Goal: Task Accomplishment & Management: Complete application form

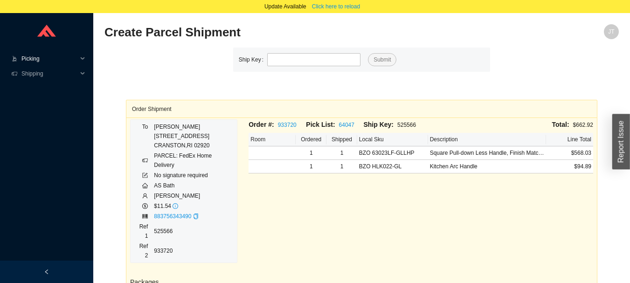
click at [82, 59] on icon at bounding box center [83, 59] width 5 height 0
click at [46, 70] on link "Start Pick" at bounding box center [34, 73] width 24 height 7
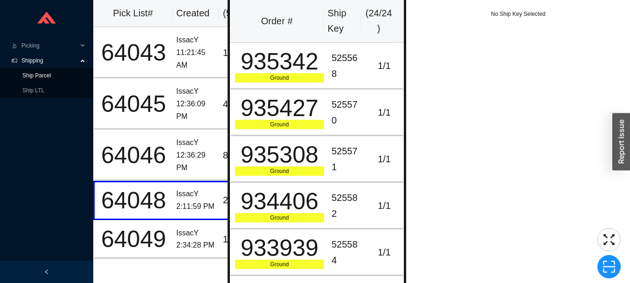
click at [51, 72] on link "Ship Parcel" at bounding box center [36, 75] width 28 height 7
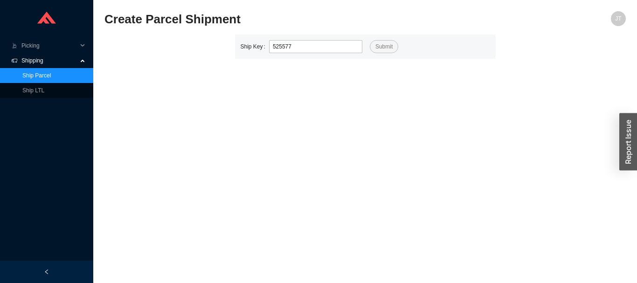
type input "525577"
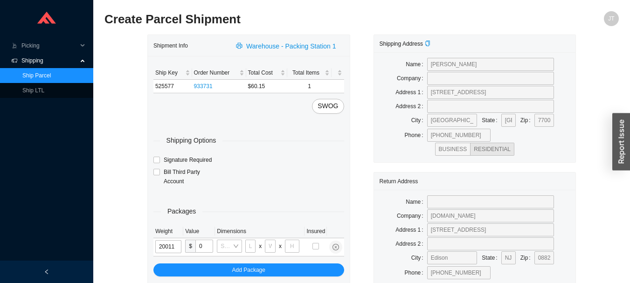
type input "2"
type input "14"
type input "7"
type input "2"
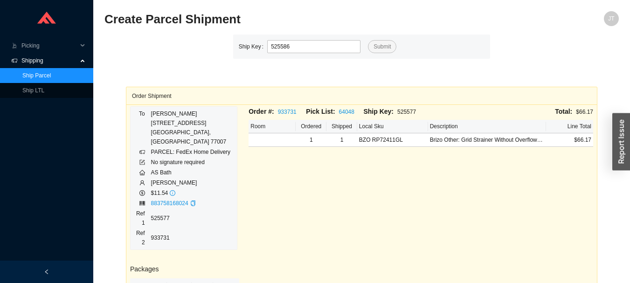
type input "525586"
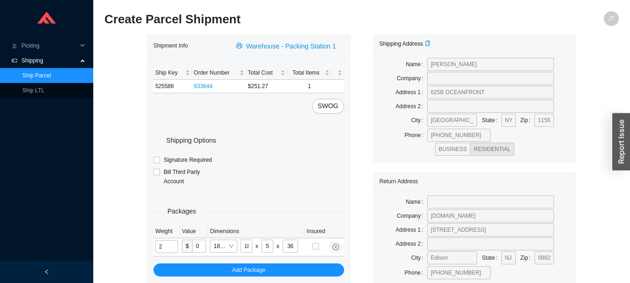
type input "7"
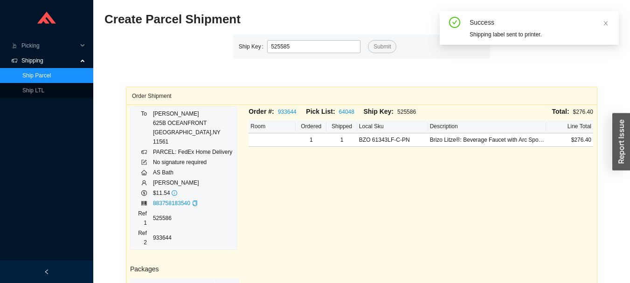
type input "525585"
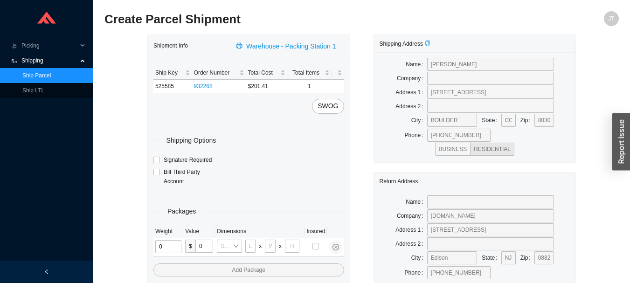
type input "1"
type input "18"
type input "5"
type input "36"
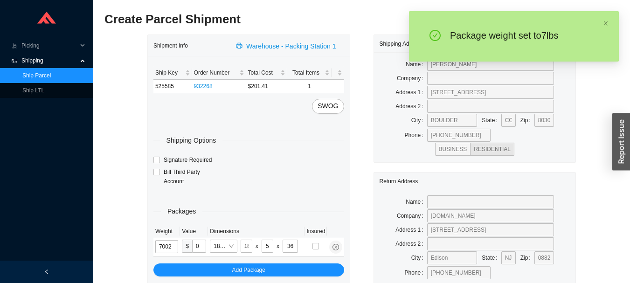
type input "7"
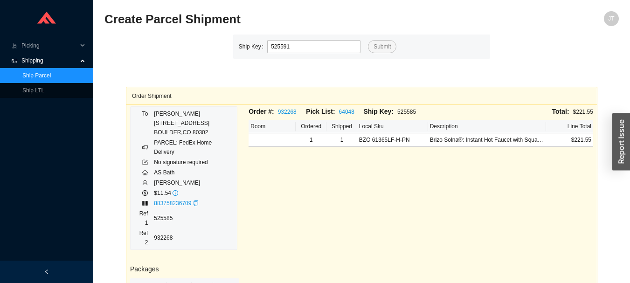
type input "525591"
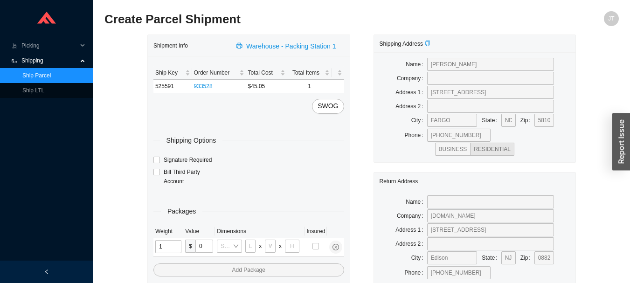
type input "11"
type input "14"
type input "7"
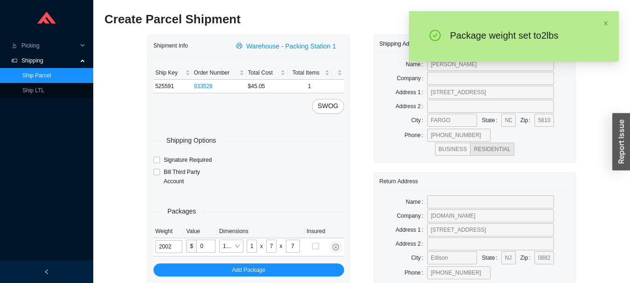
type input "2"
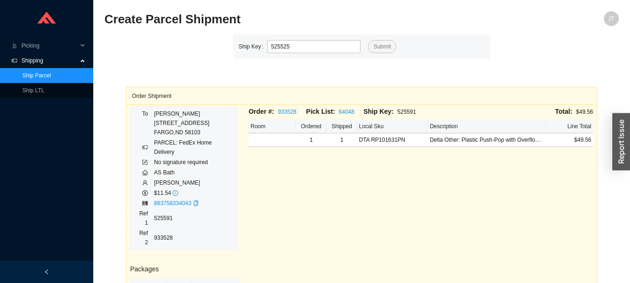
type input "525525"
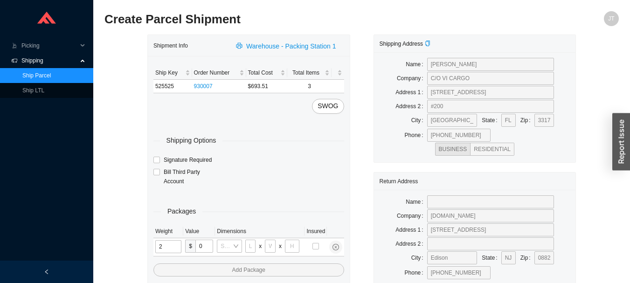
type input "25"
type input "28"
type input "16"
type input "7"
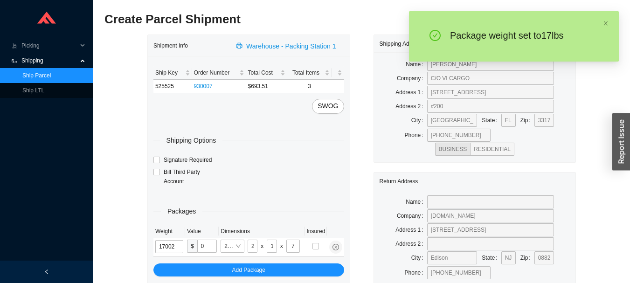
type input "17"
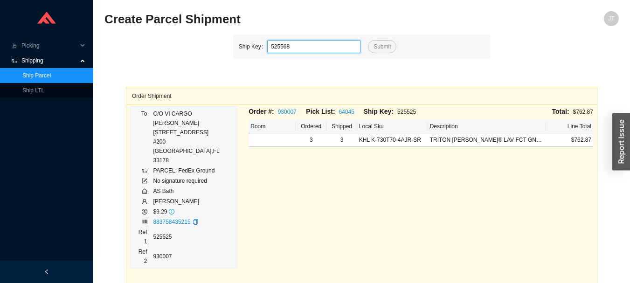
type input "525568"
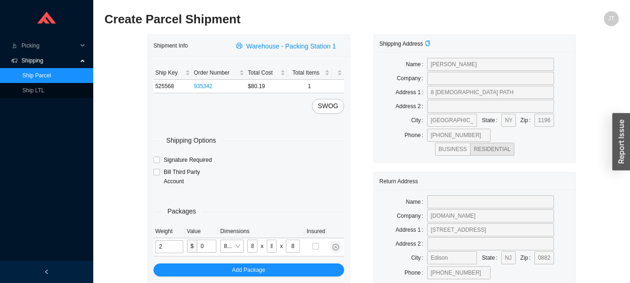
type input "7"
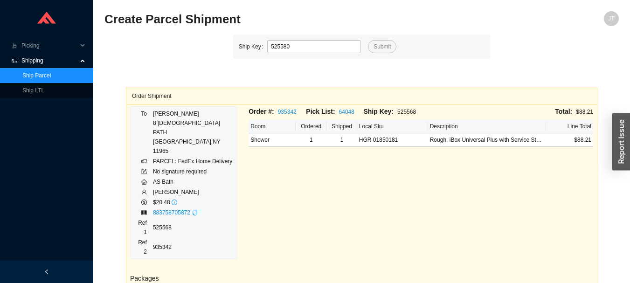
type input "525580"
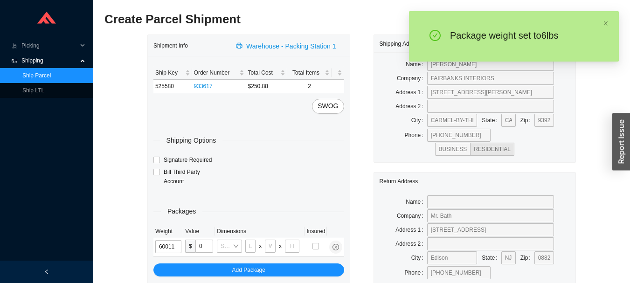
type input "6"
type input "14"
type input "7"
type input "6"
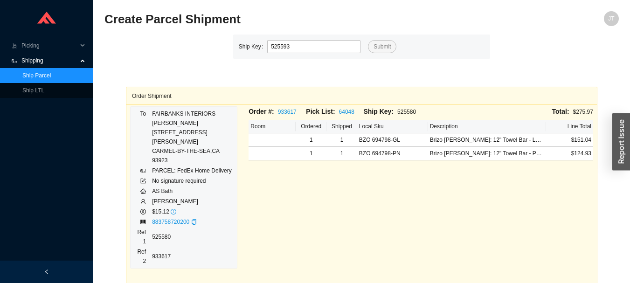
type input "525593"
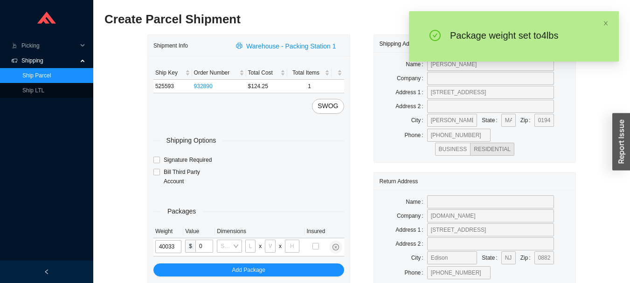
type input "4"
type input "24"
type input "14"
type input "4"
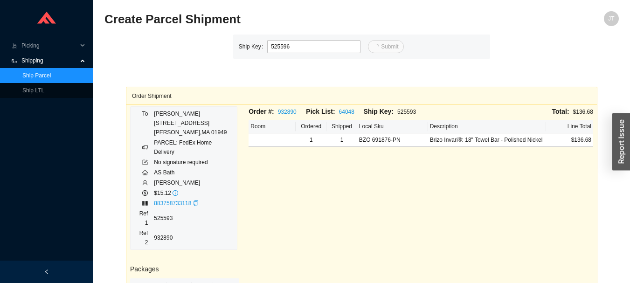
type input "525596"
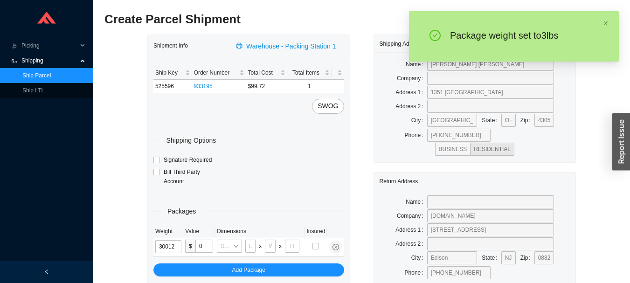
type input "3"
type input "18"
type input "12"
type input "6"
type input "3"
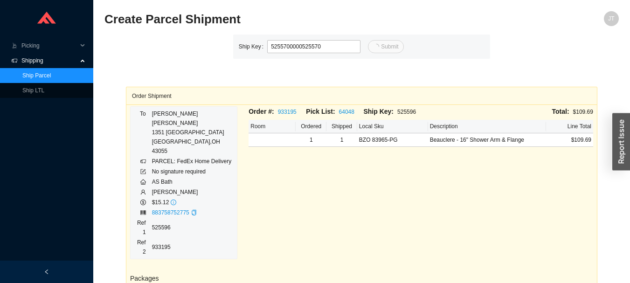
type input "525570"
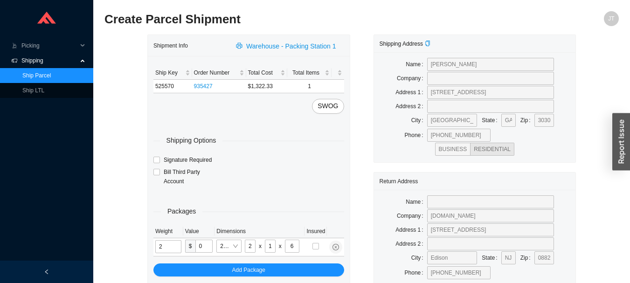
type input "12"
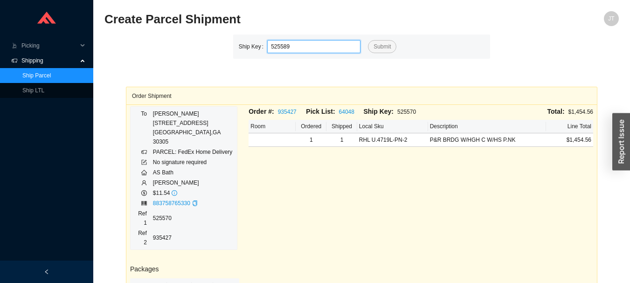
type input "525589"
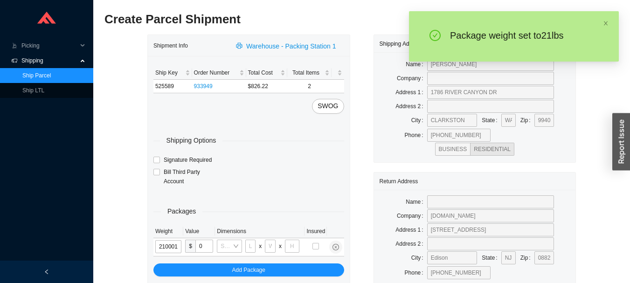
type input "21"
type input "18"
type input "5"
type input "36"
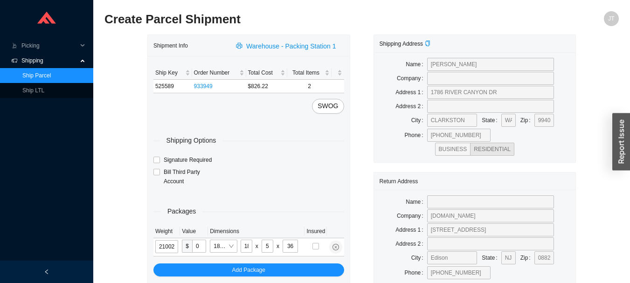
type input "21"
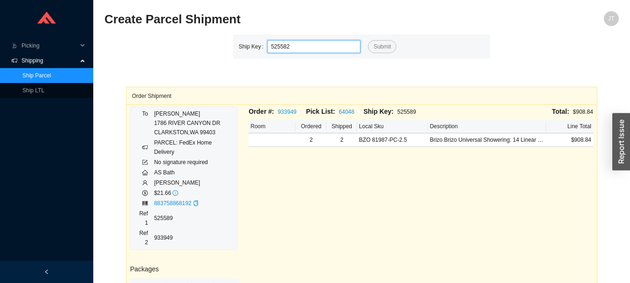
type input "525582"
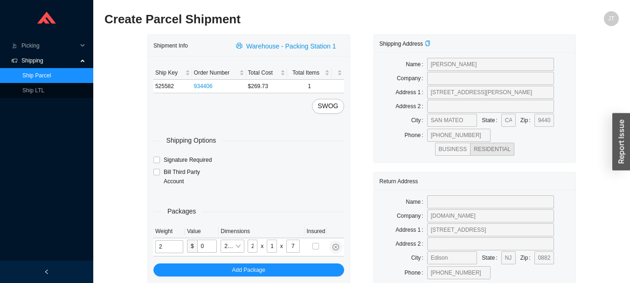
type input "11"
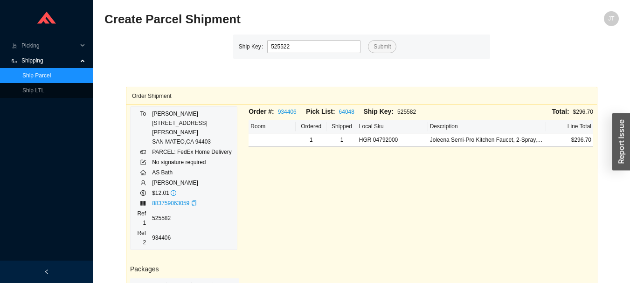
type input "525522"
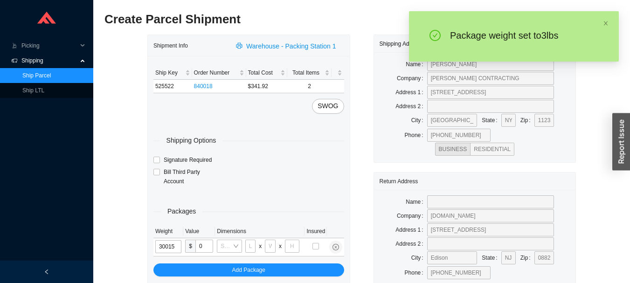
type input "3"
type input "8"
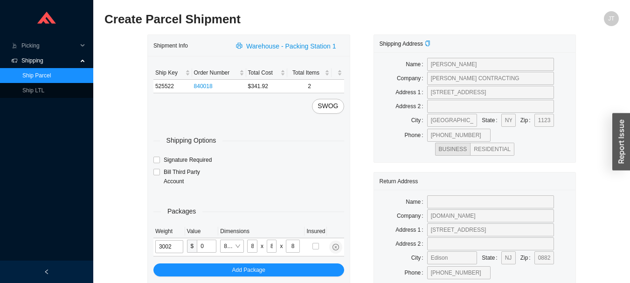
type input "3"
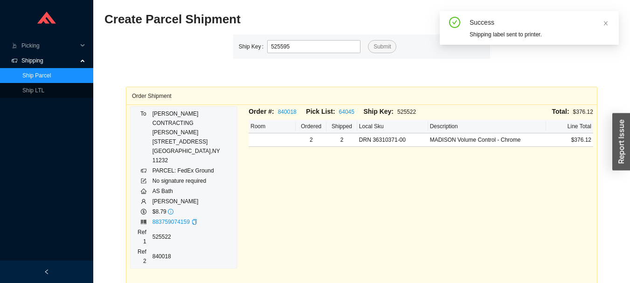
type input "525595"
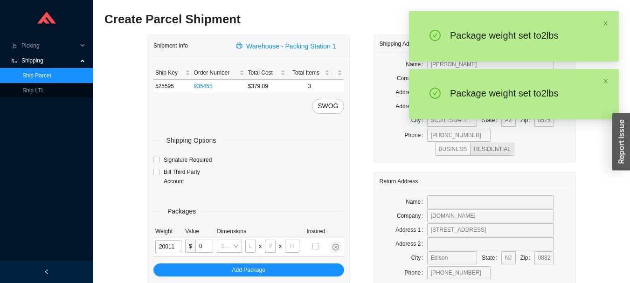
type input "2"
type input "14"
type input "7"
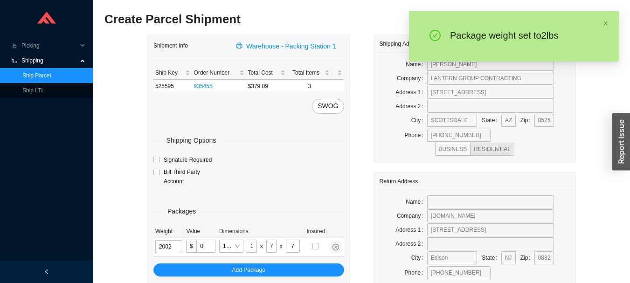
type input "2"
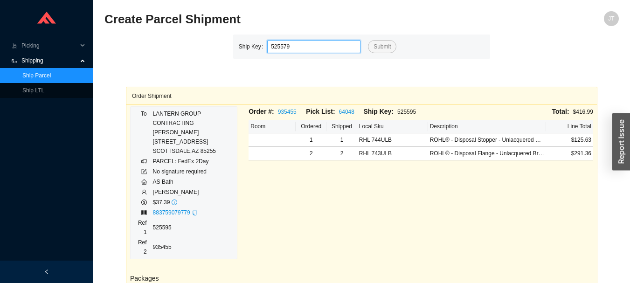
type input "525579"
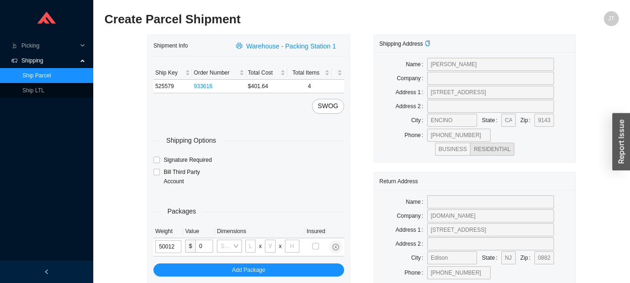
type input "5"
type input "18"
type input "12"
type input "6"
type input "5"
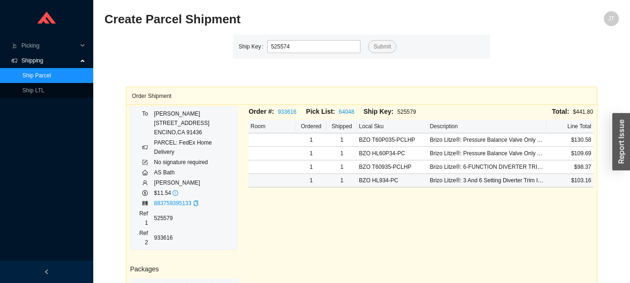
type input "525574"
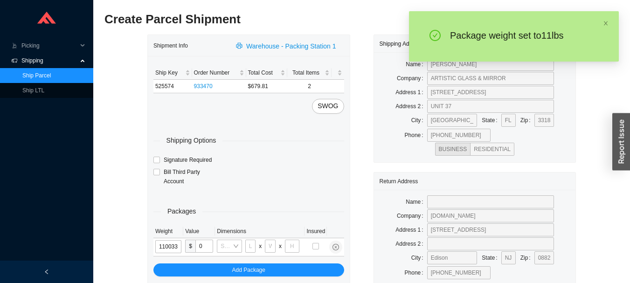
type input "11"
type input "24"
type input "14"
type input "4"
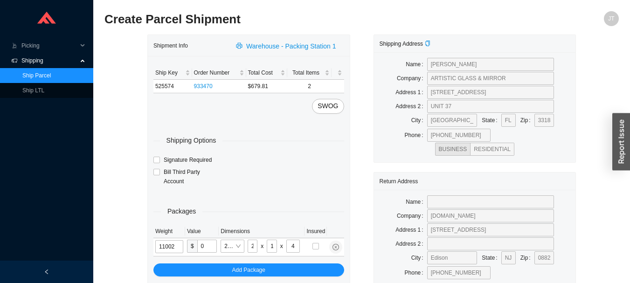
type input "11"
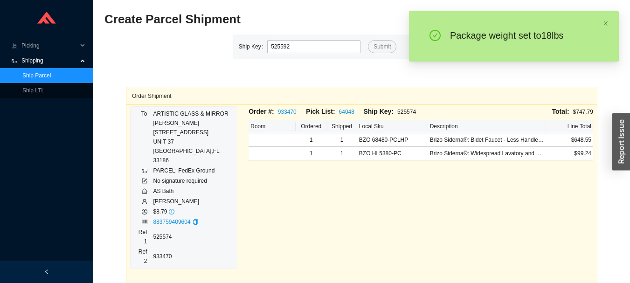
type input "525592"
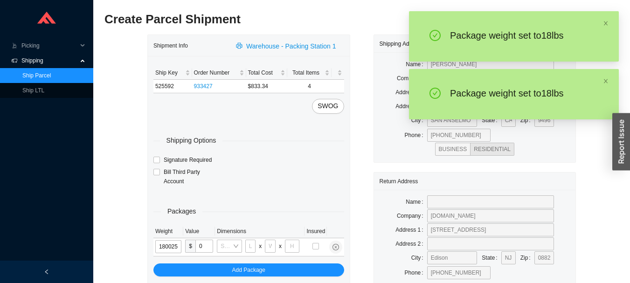
type input "18"
type input "28"
type input "16"
type input "7"
type input "18"
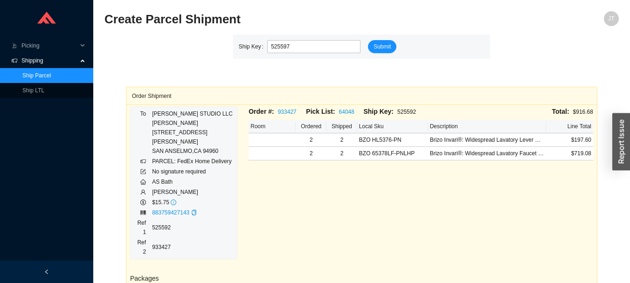
type input "525597"
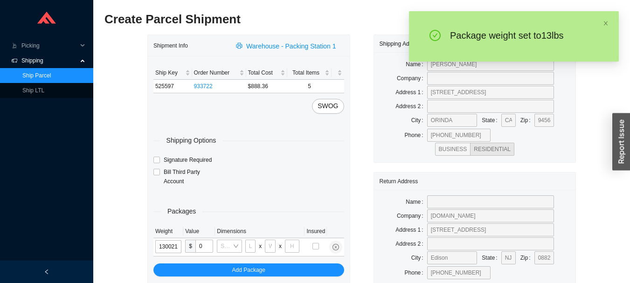
type input "13"
type input "18"
type input "12"
type input "13"
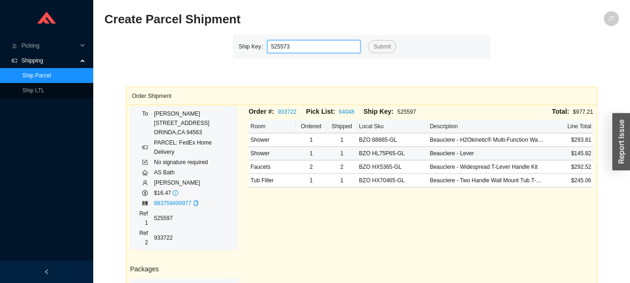
type input "525573"
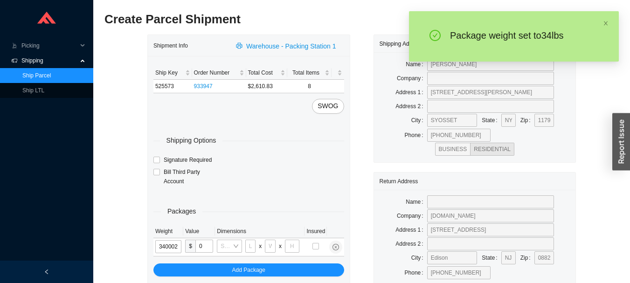
type input "34"
type input "18"
type input "8"
type input "42"
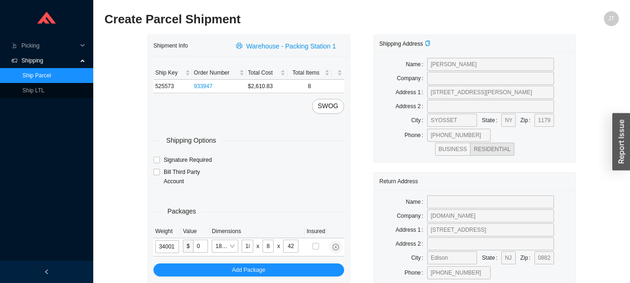
type input "34"
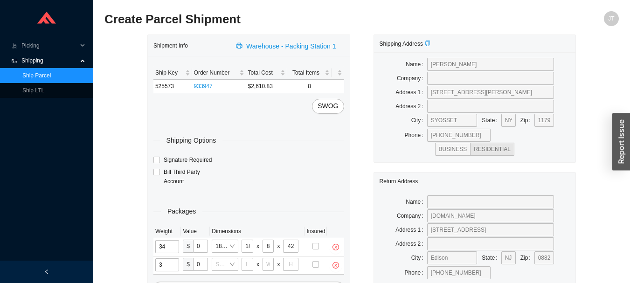
type input "33"
type input "24"
type input "14"
type input "4"
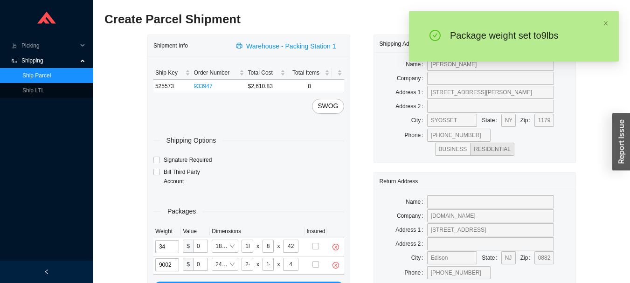
type input "9"
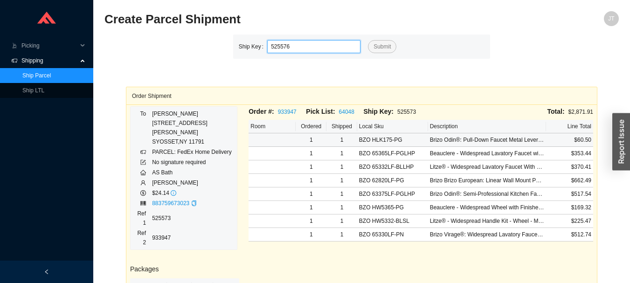
type input "525576"
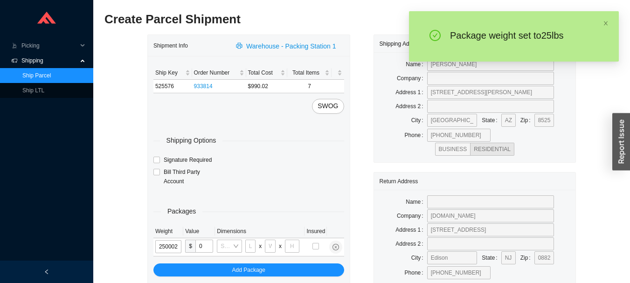
type input "25"
type input "18"
type input "8"
type input "42"
type input "25"
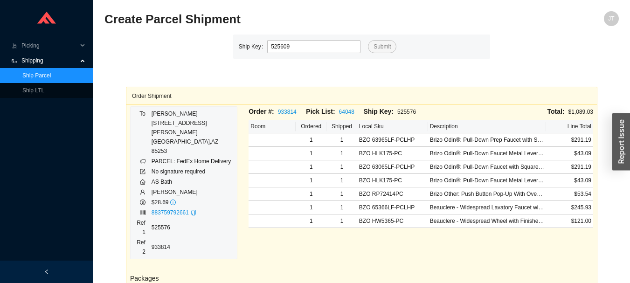
type input "525609"
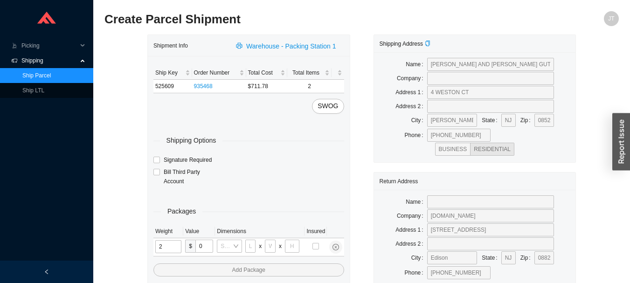
type input "25"
type input "28"
type input "16"
type input "7"
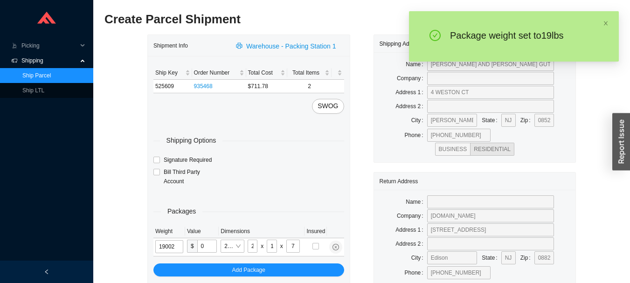
type input "19"
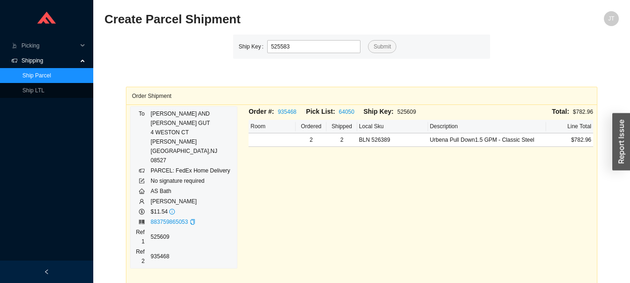
type input "525583"
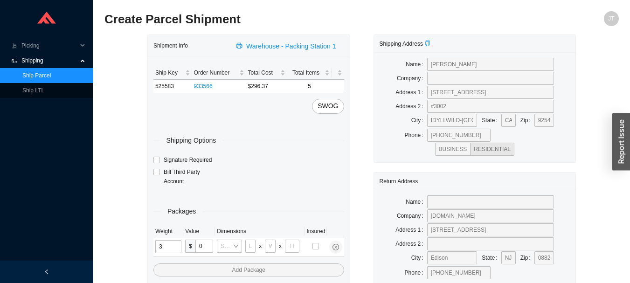
type input "33"
type input "24"
type input "14"
type input "4"
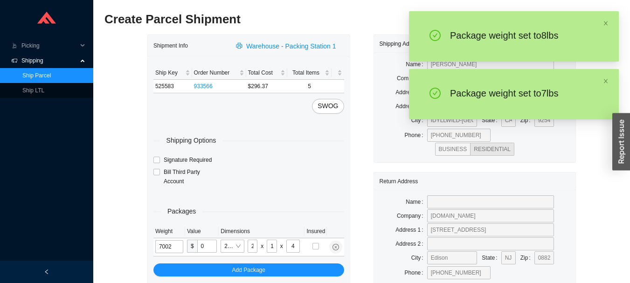
type input "7"
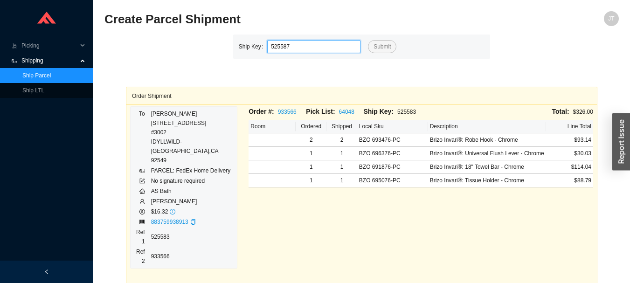
type input "525587"
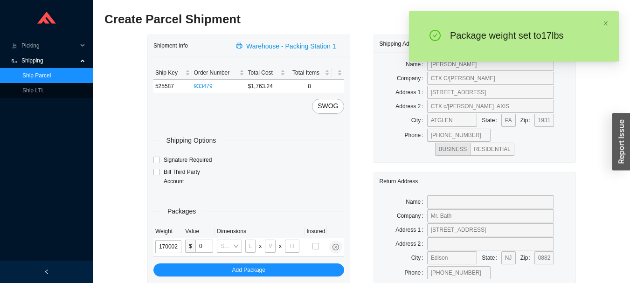
type input "17"
type input "18"
type input "8"
type input "42"
type input "17"
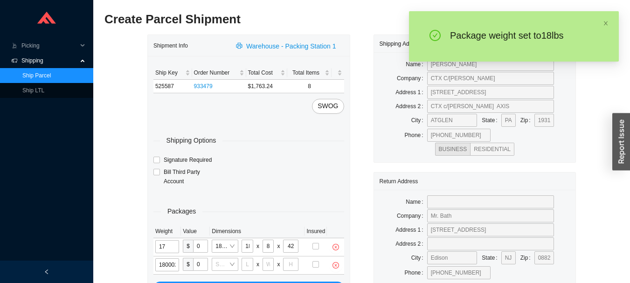
type input "18"
type input "8"
type input "42"
type input "18"
